Goal: Transaction & Acquisition: Purchase product/service

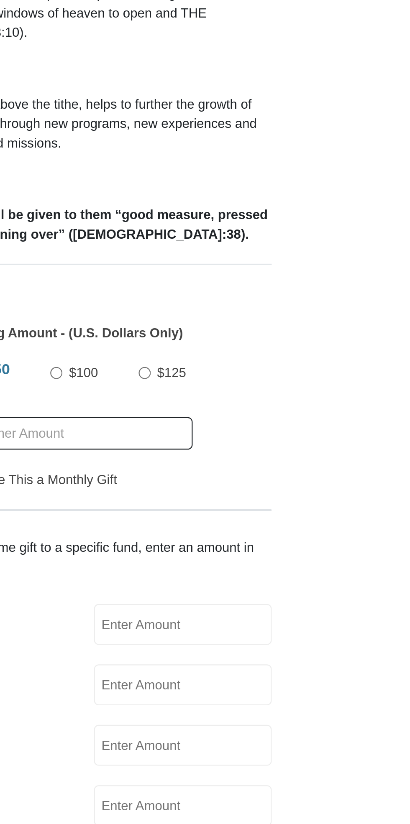
scroll to position [2, 0]
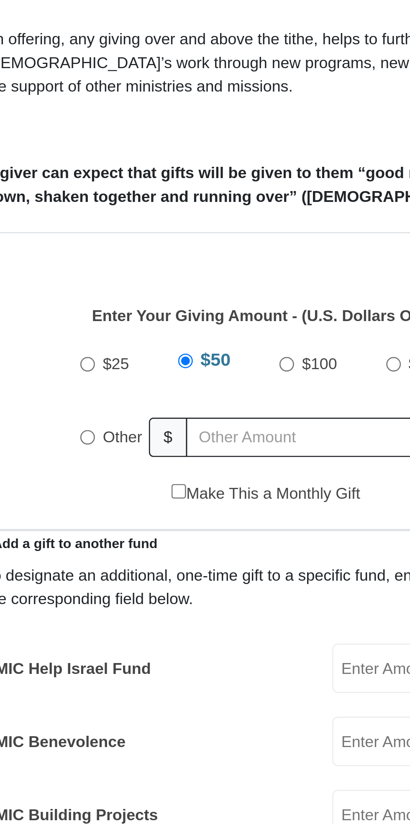
click at [140, 453] on input "Other" at bounding box center [138, 455] width 5 height 5
radio input "true"
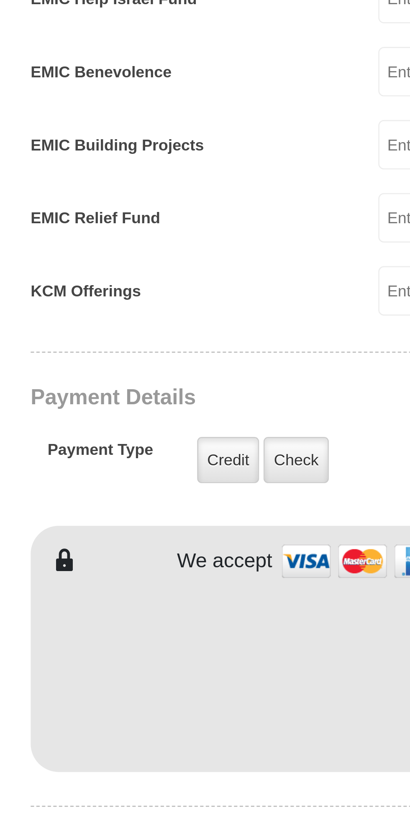
scroll to position [32, 0]
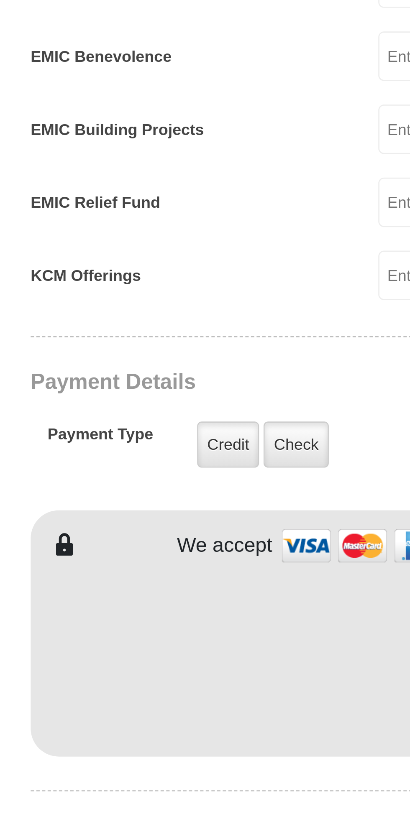
type input "10."
click at [173, 674] on label "Credit" at bounding box center [173, 682] width 23 height 17
click at [0, 0] on input "Credit" at bounding box center [0, 0] width 0 height 0
type input "[PERSON_NAME]"
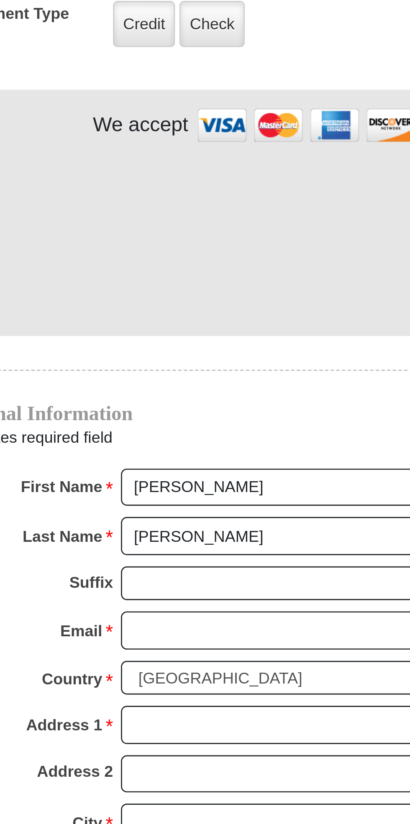
scroll to position [191, 0]
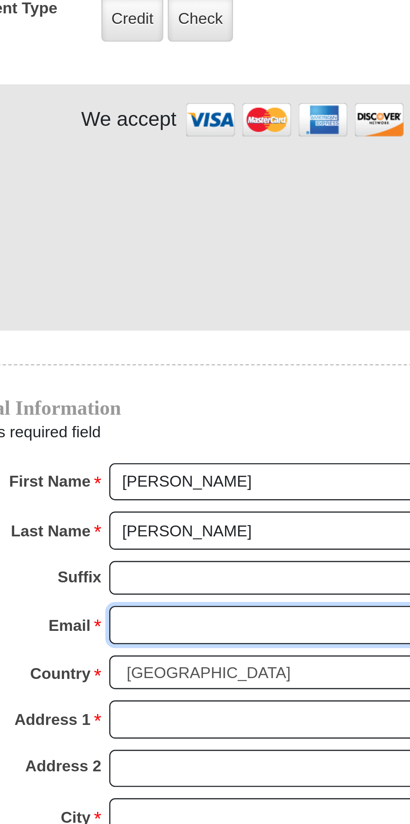
click at [251, 743] on input "Email *" at bounding box center [237, 750] width 144 height 14
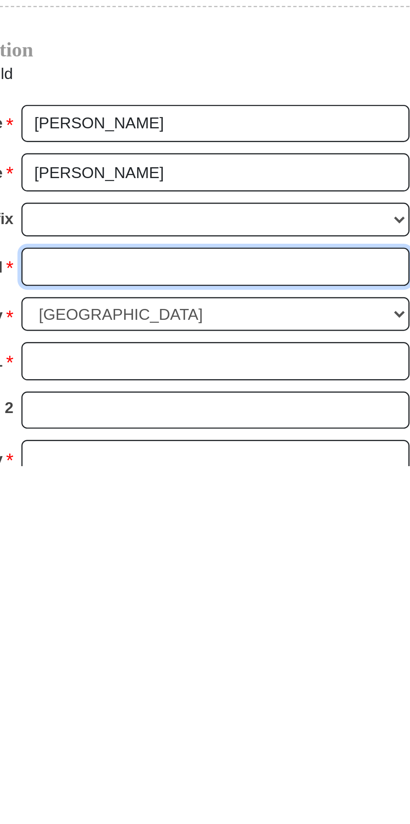
type input "[EMAIL_ADDRESS][DOMAIN_NAME]"
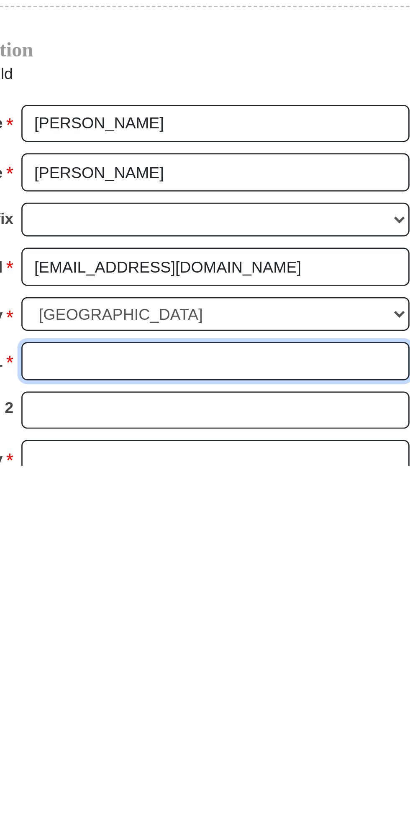
type input "[STREET_ADDRESS]"
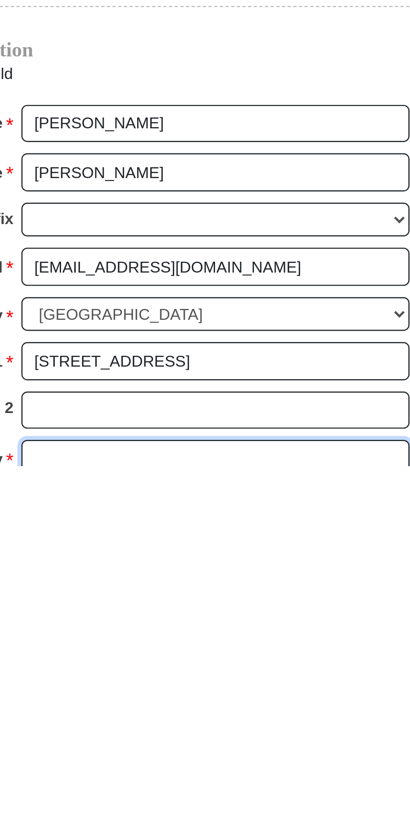
type input "Malakoff"
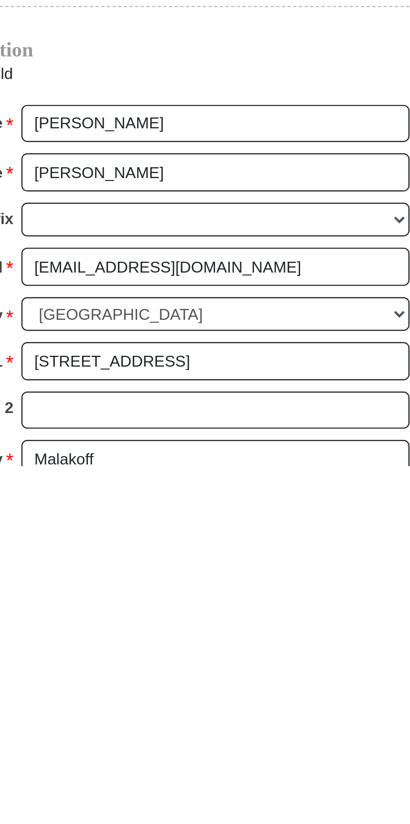
select select "[GEOGRAPHIC_DATA]"
type input "75148"
type input "8176571060"
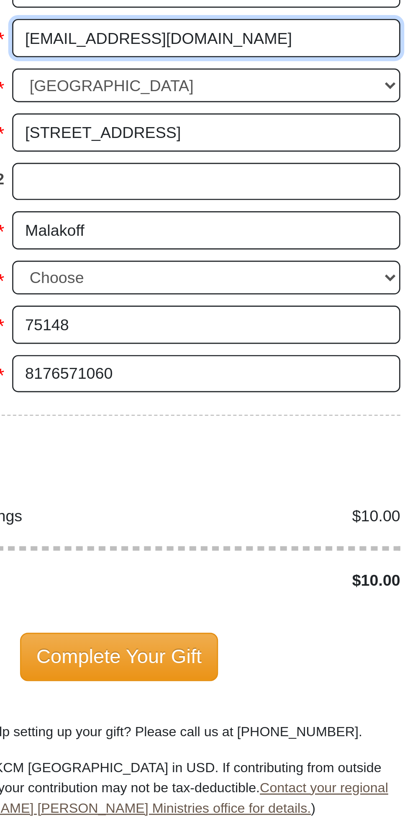
scroll to position [409, 0]
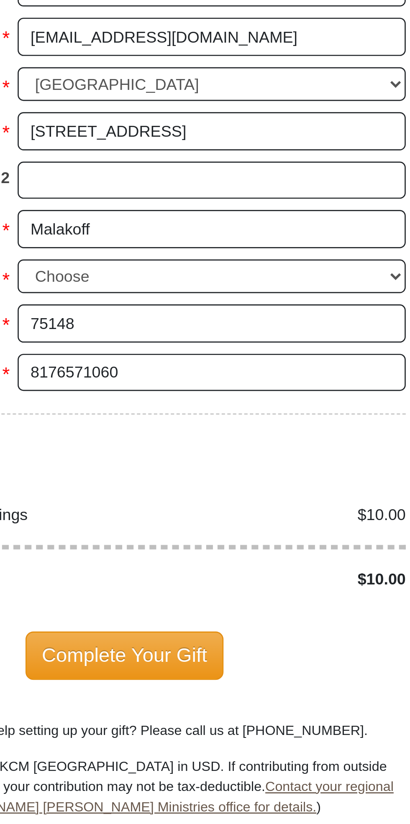
click at [224, 752] on span "Complete Your Gift" at bounding box center [205, 761] width 74 height 18
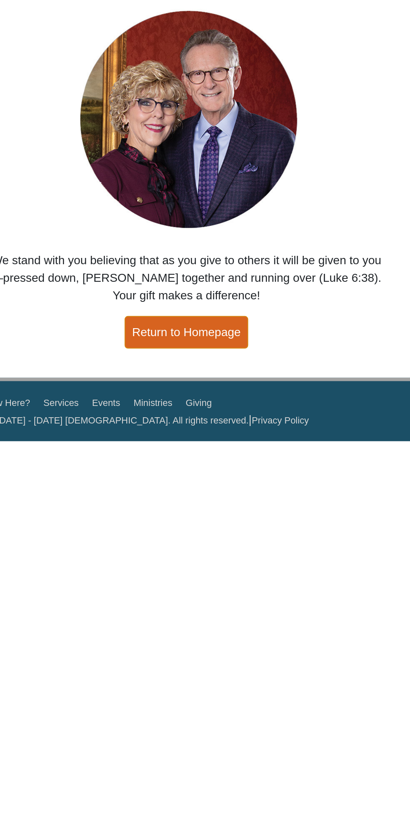
click at [217, 234] on link "Return to Homepage" at bounding box center [205, 231] width 62 height 16
